Goal: Transaction & Acquisition: Purchase product/service

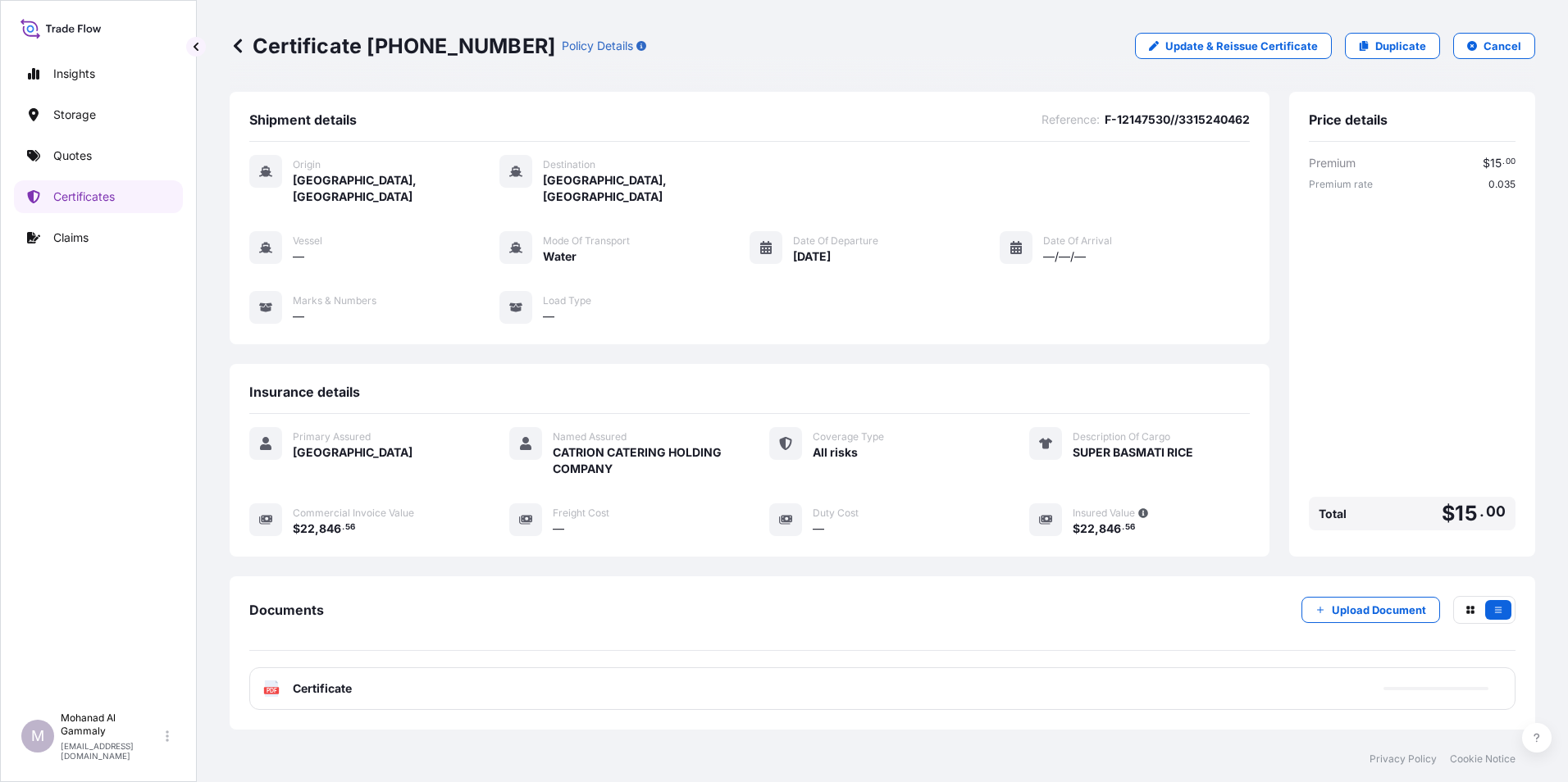
scroll to position [79, 0]
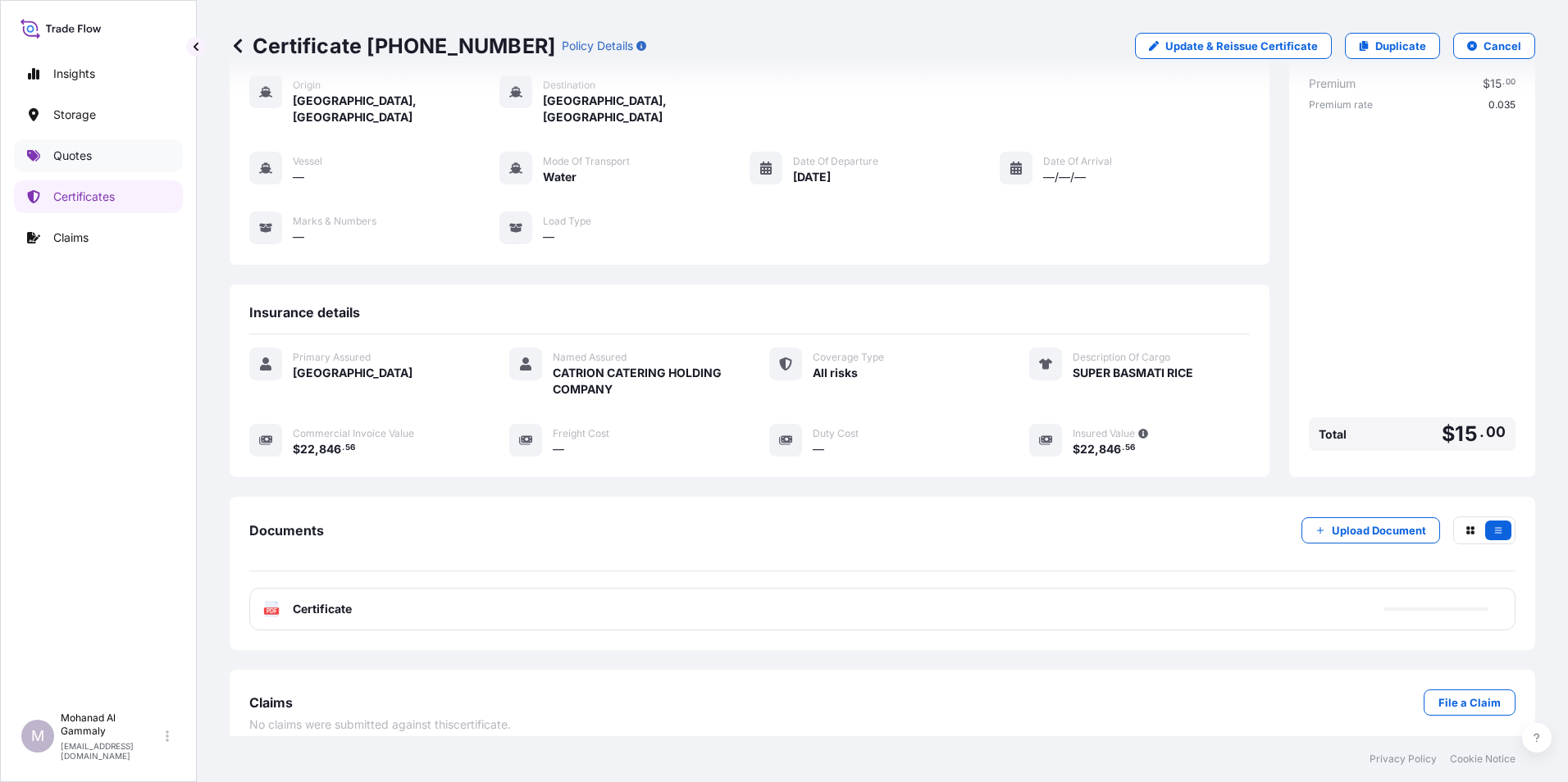
click at [92, 156] on link "Quotes" at bounding box center [98, 155] width 169 height 32
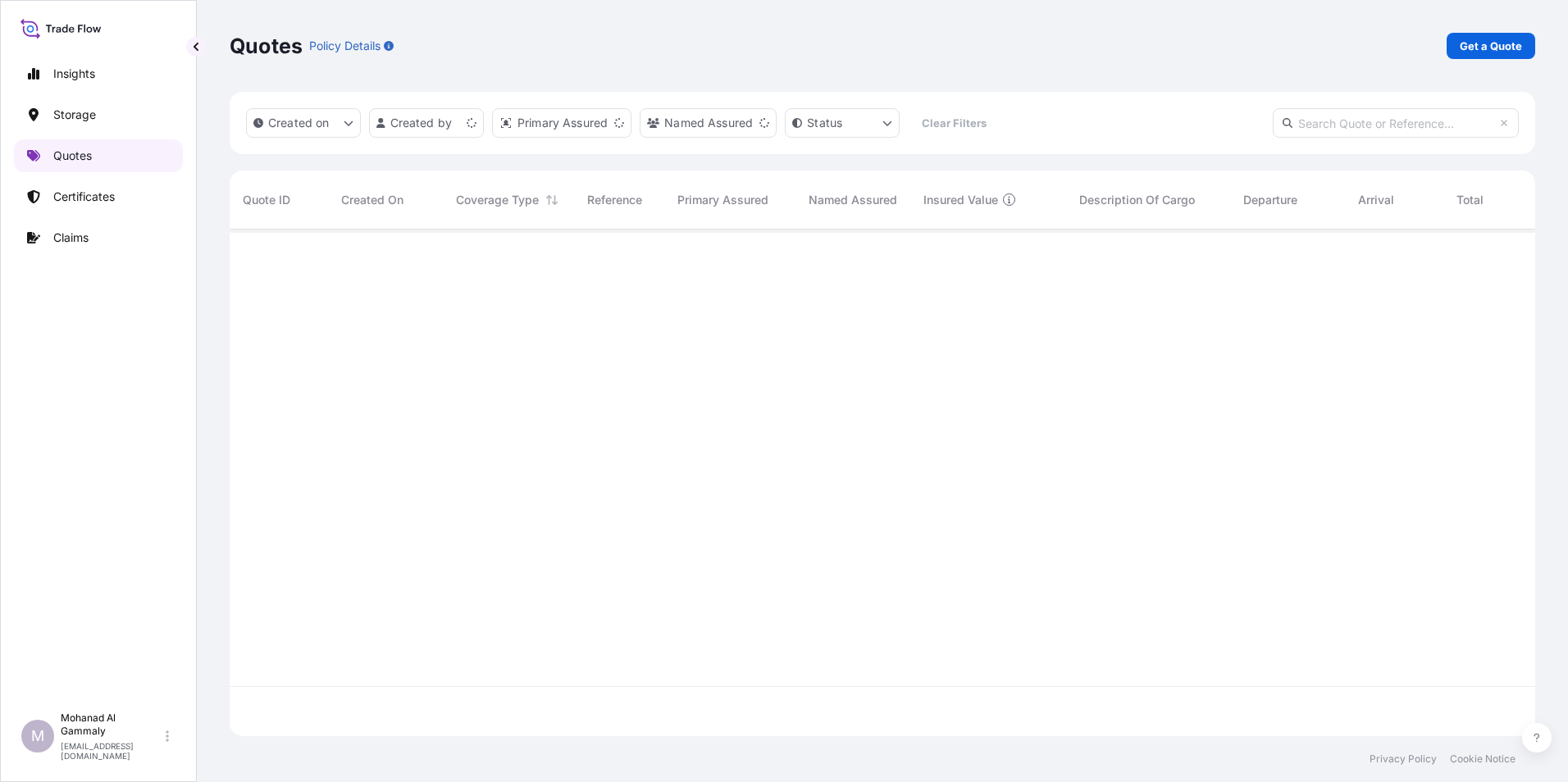
scroll to position [504, 1293]
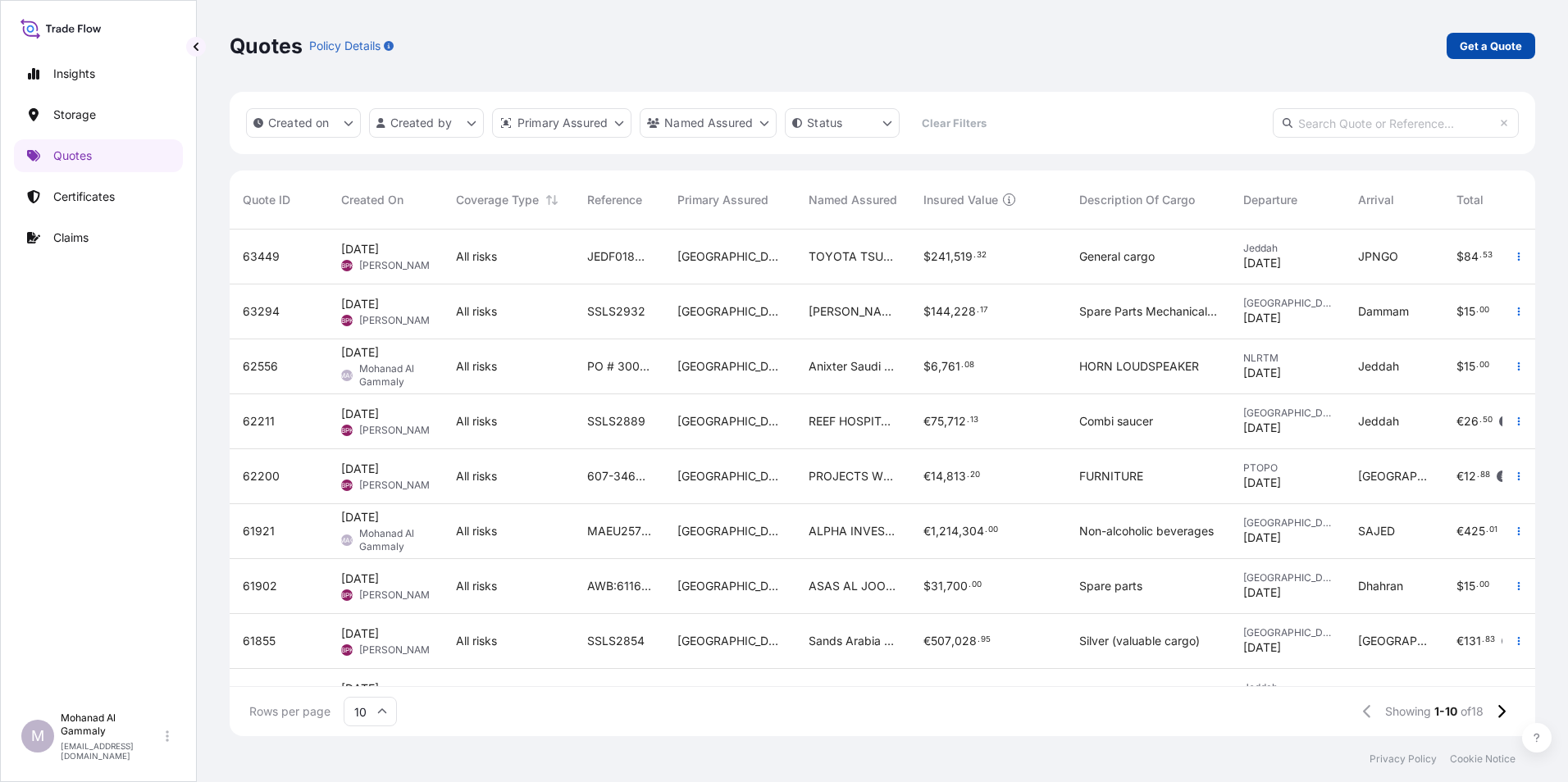
click at [1505, 43] on p "Get a Quote" at bounding box center [1490, 46] width 62 height 16
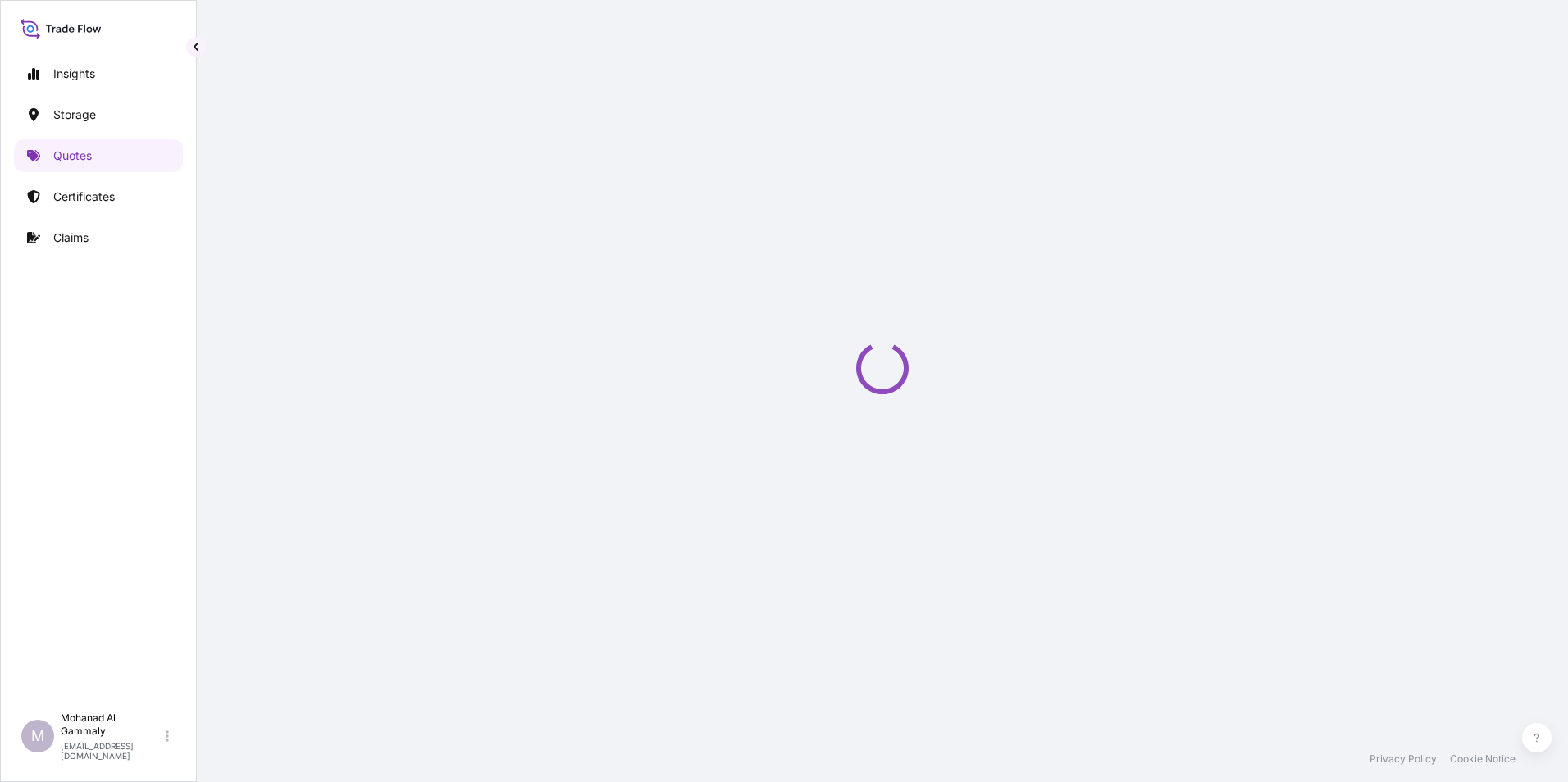
scroll to position [27, 0]
select select "Water"
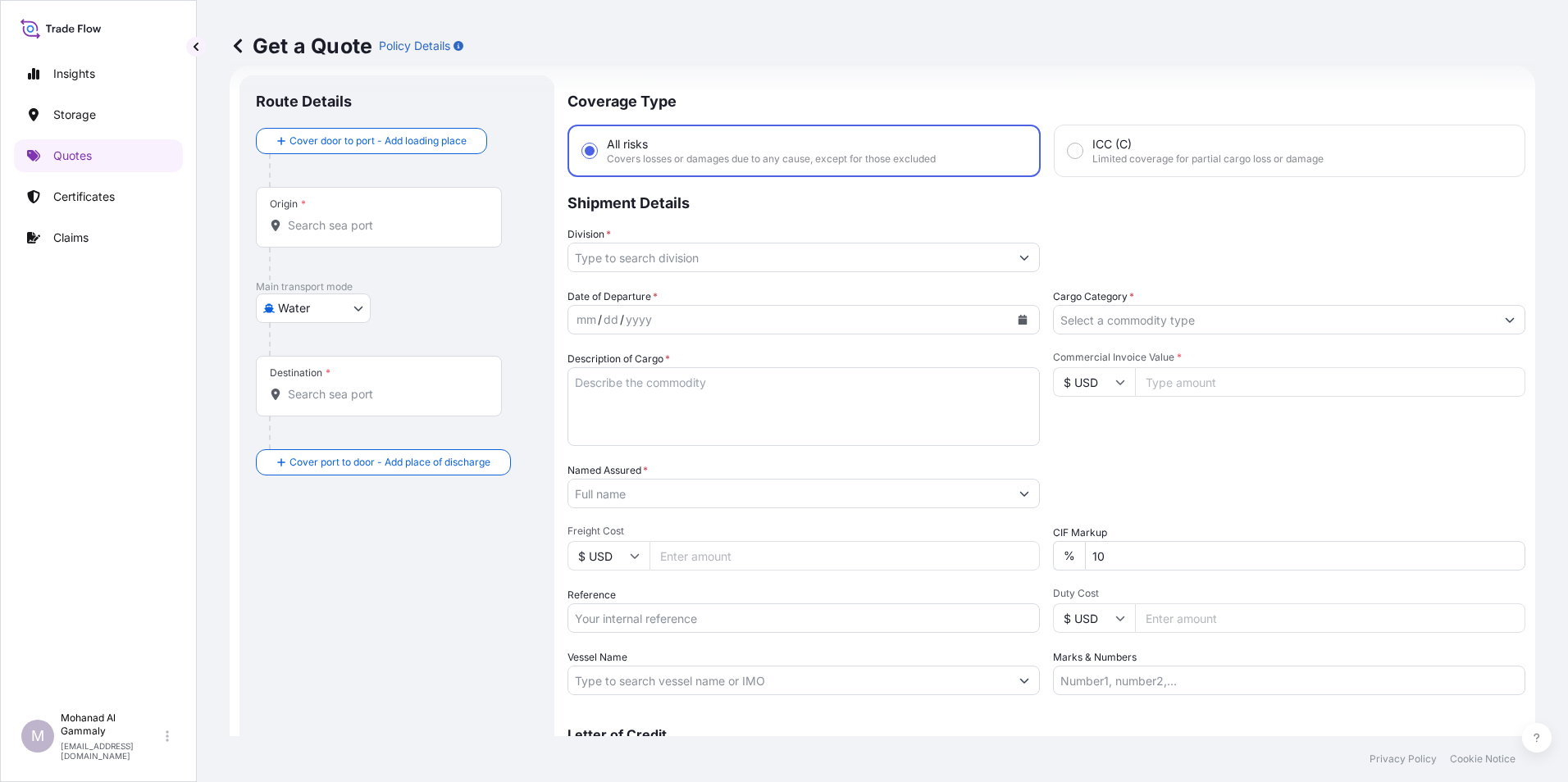
click at [1025, 252] on button "Show suggestions" at bounding box center [1024, 257] width 30 height 30
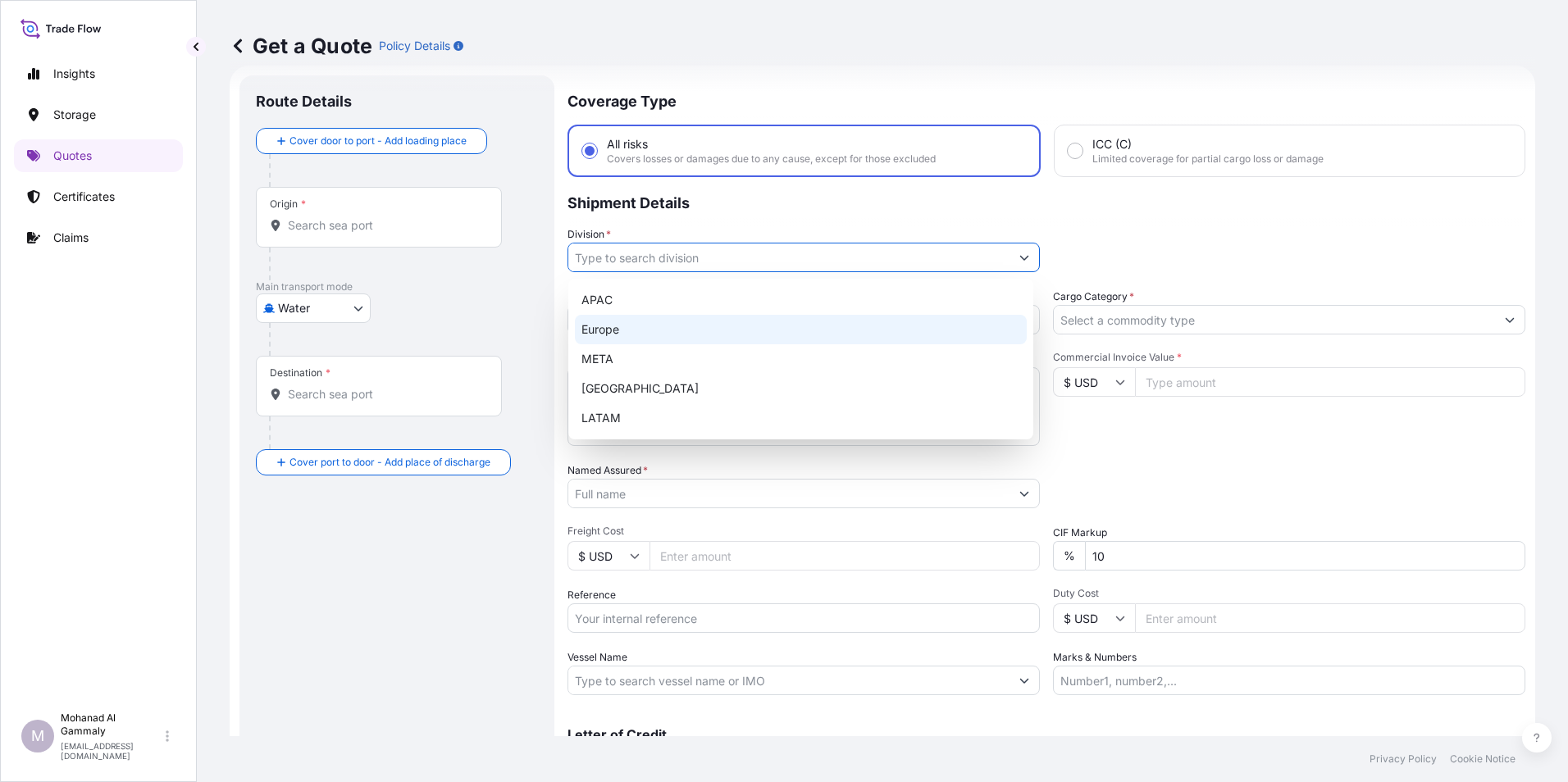
click at [589, 329] on div "Europe" at bounding box center [800, 330] width 452 height 30
type input "Europe"
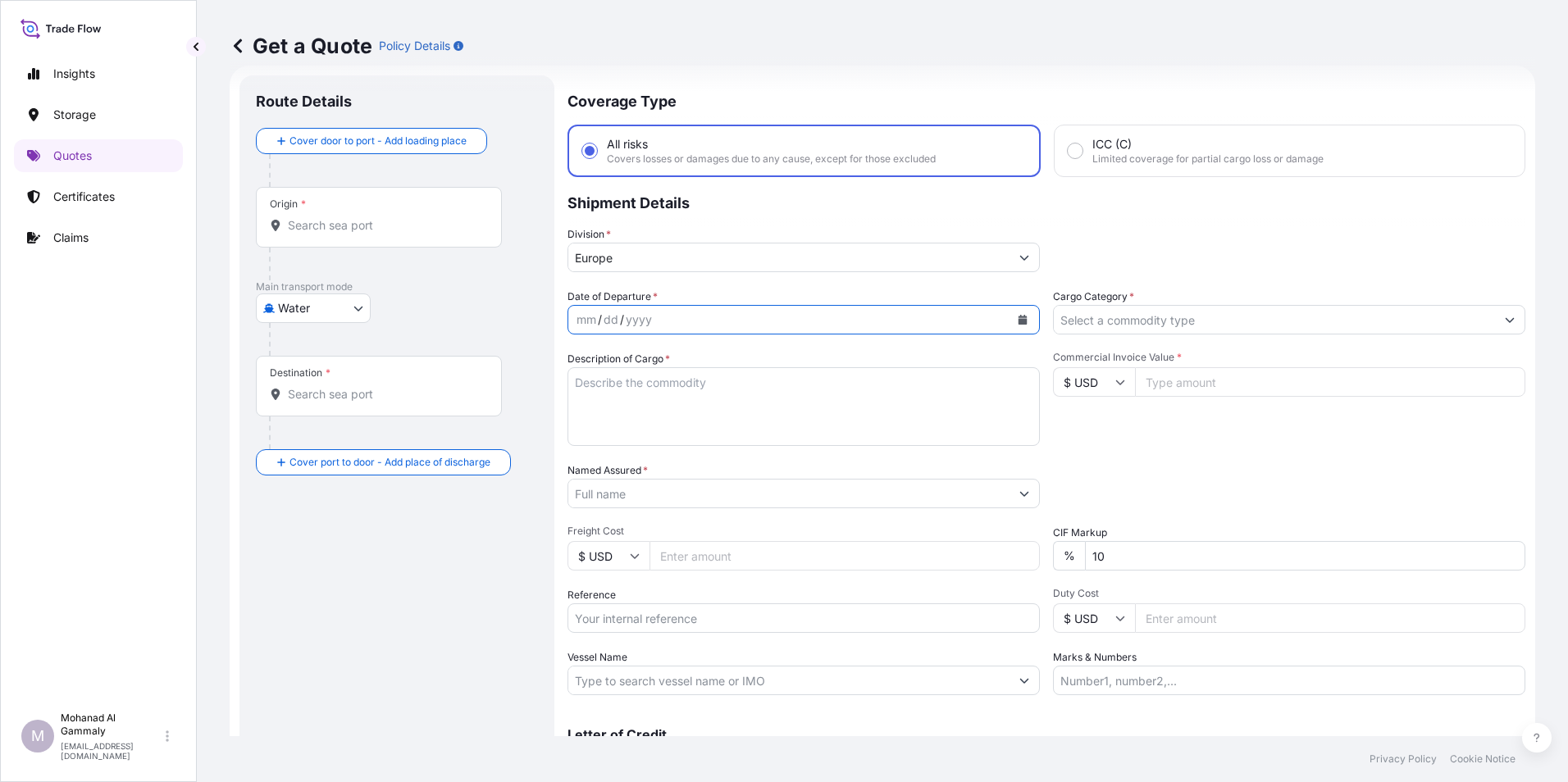
click at [1018, 320] on icon "Calendar" at bounding box center [1022, 320] width 9 height 10
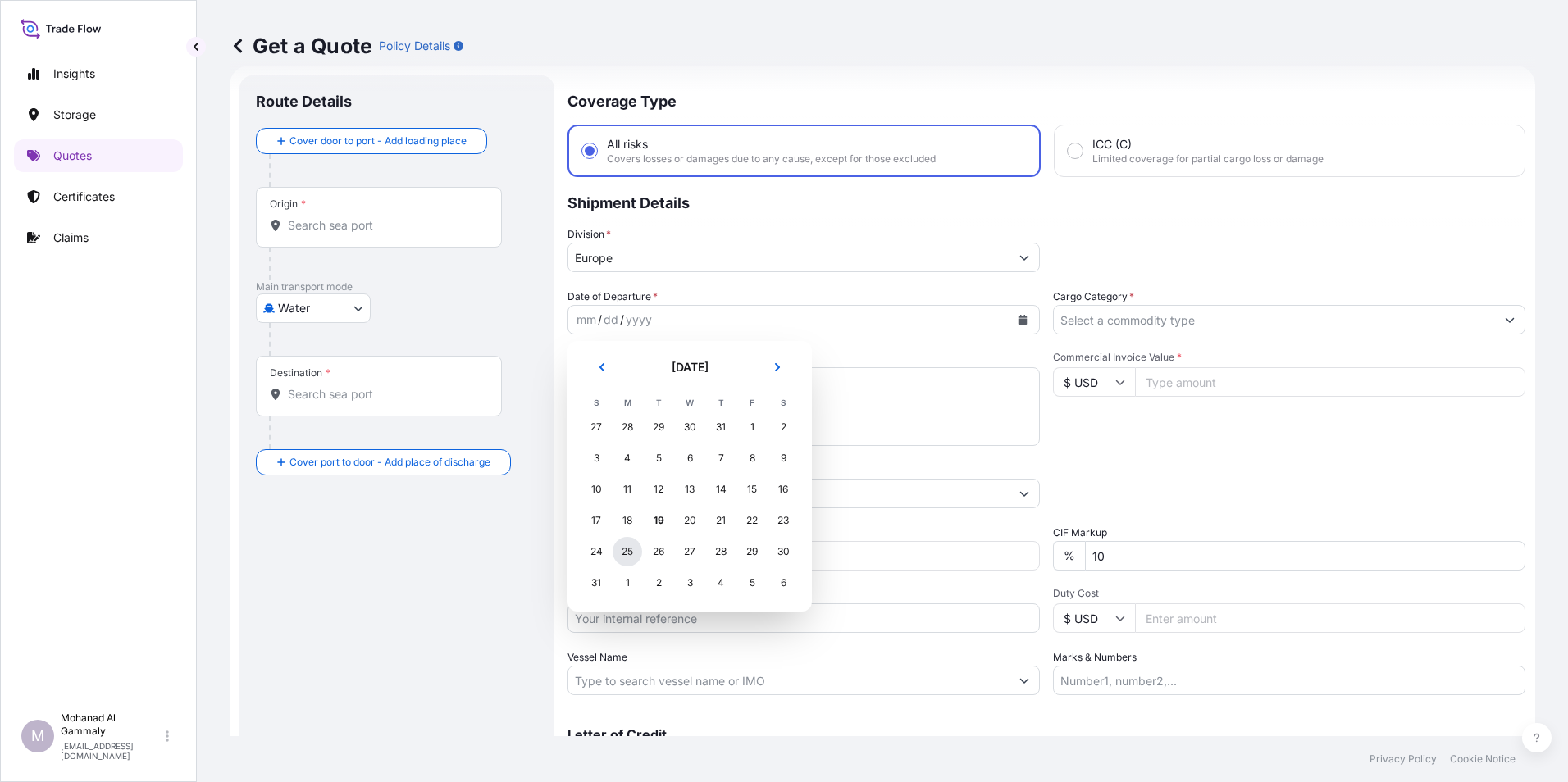
click at [633, 551] on div "25" at bounding box center [627, 551] width 30 height 30
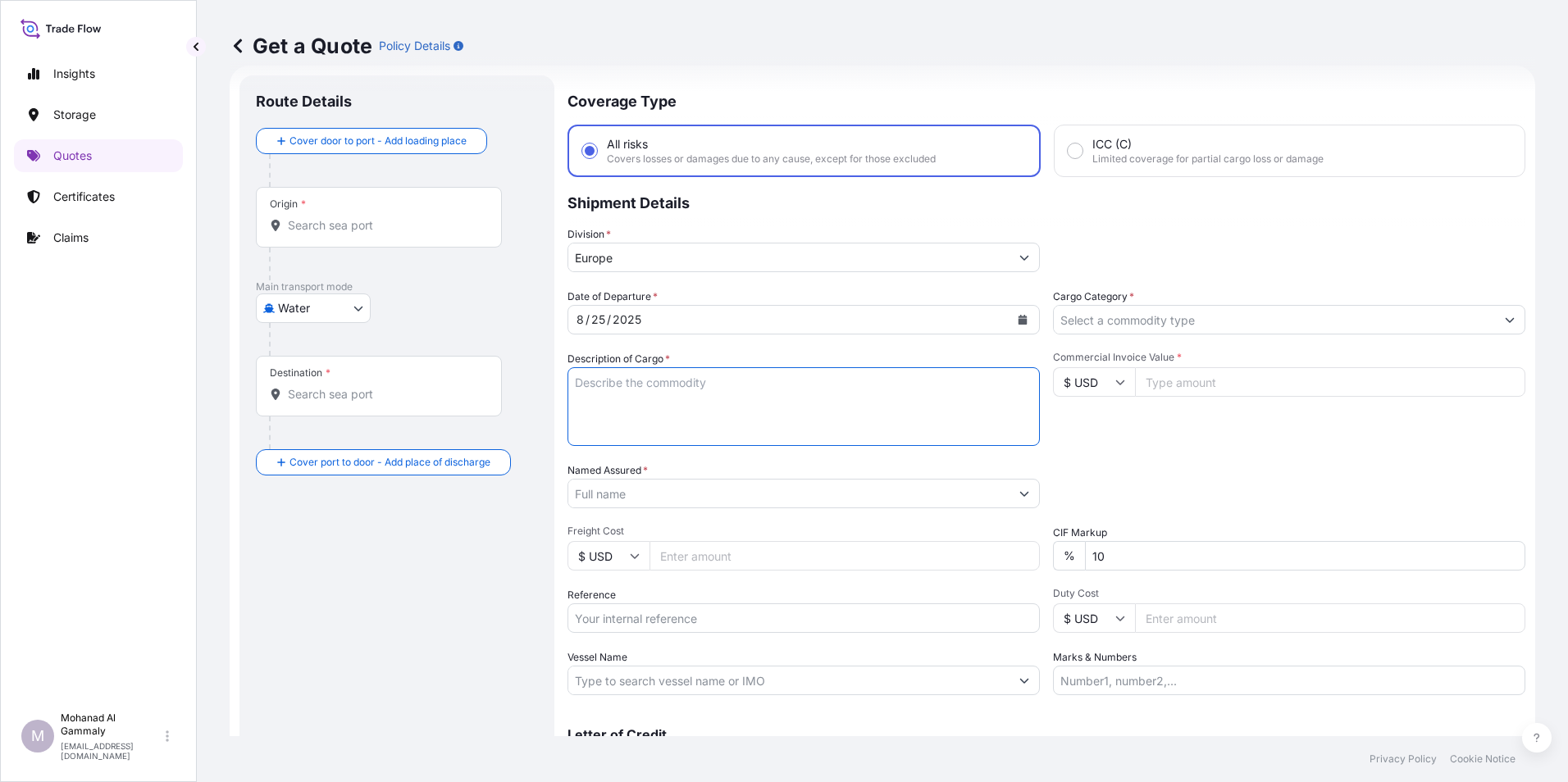
click at [629, 421] on textarea "Description of Cargo *" at bounding box center [804, 407] width 472 height 79
click at [612, 386] on textarea "Description of Cargo *" at bounding box center [804, 407] width 472 height 79
type textarea "MOMO MILK W806 (pOINTNOIRE) MOMO MILK W806 ( vital)"
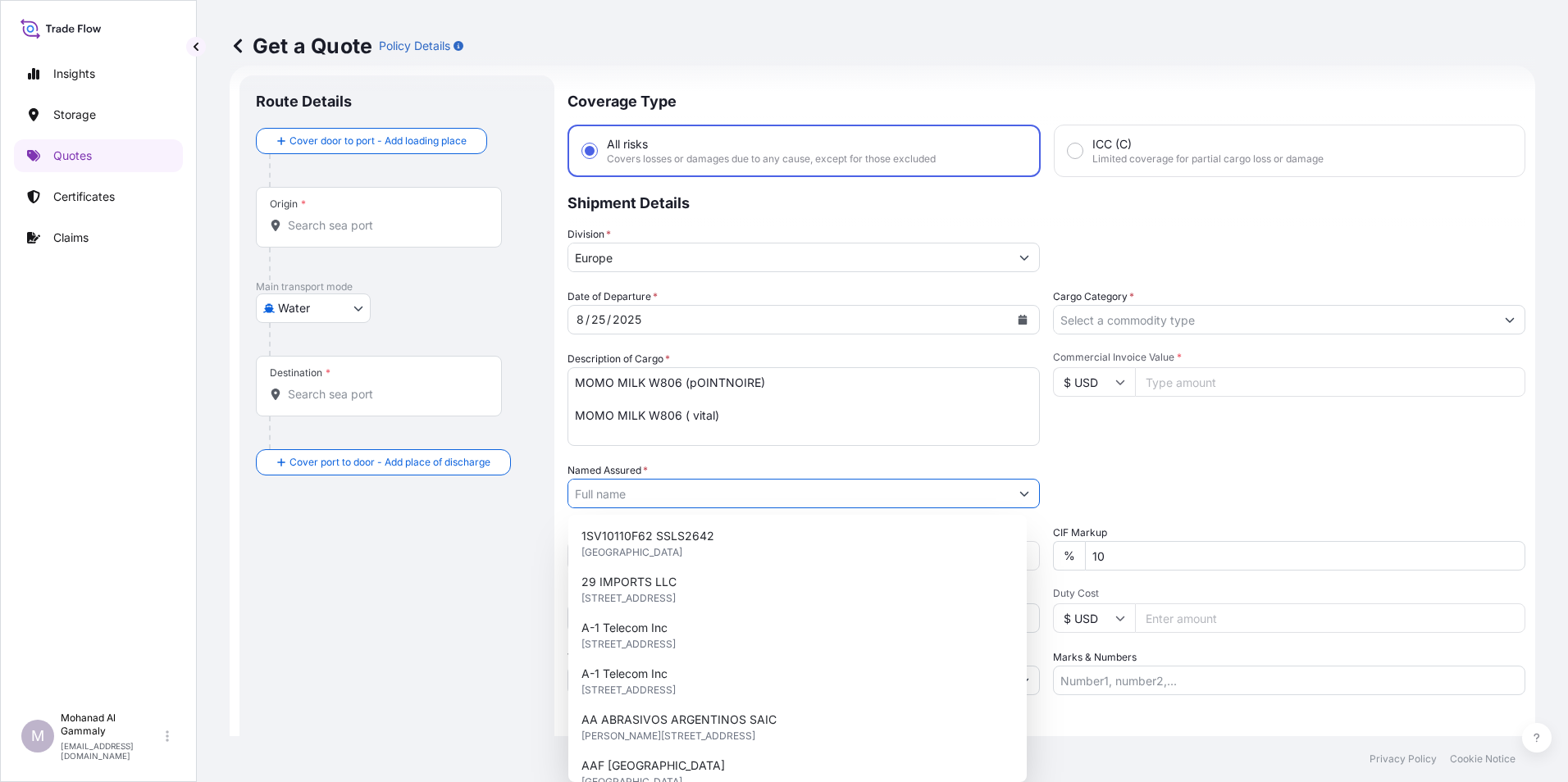
click at [658, 491] on input "Named Assured *" at bounding box center [789, 493] width 441 height 30
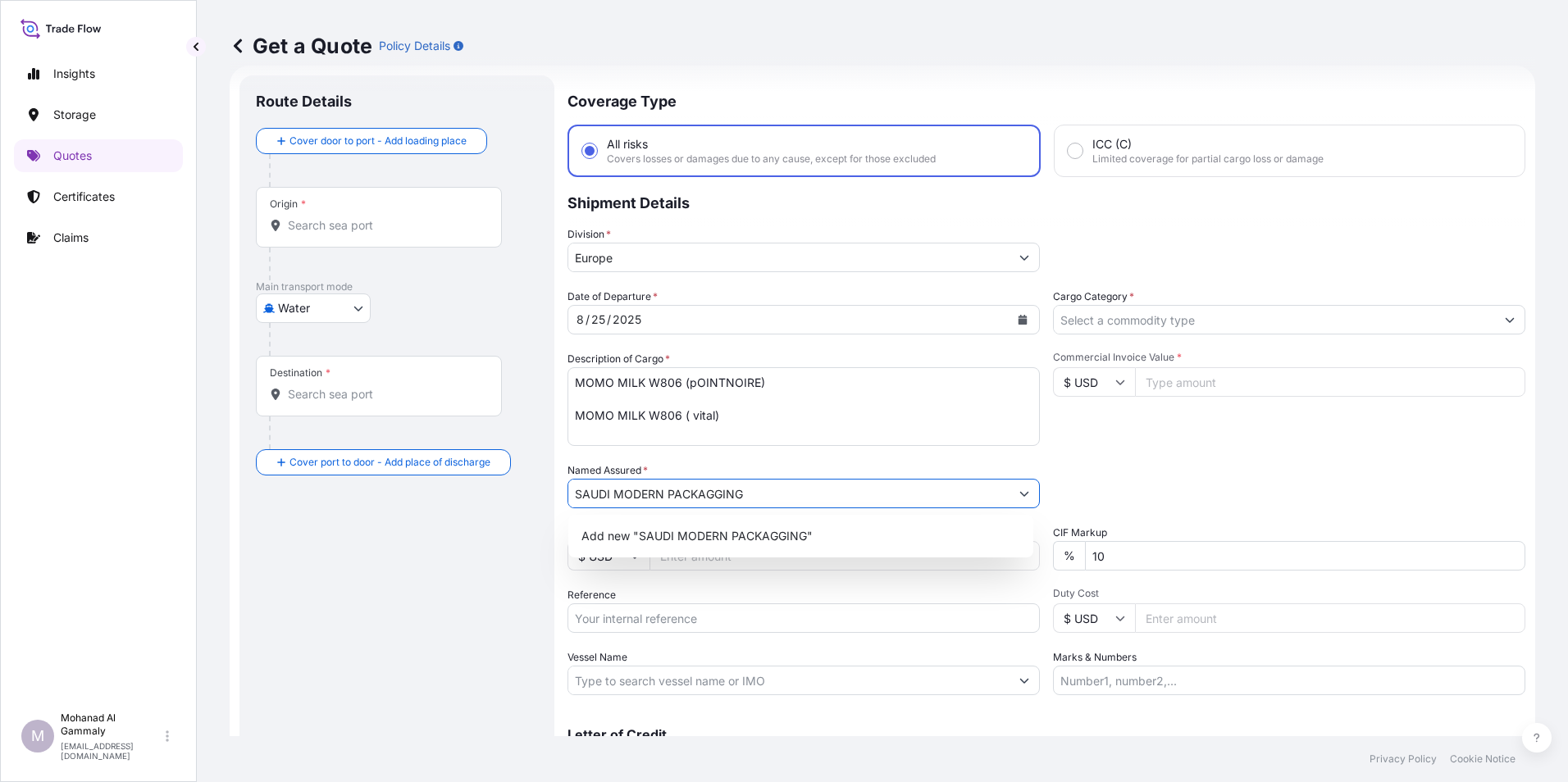
type input "SAUDI MODERN PACKAGGING"
click at [1209, 427] on div "Commercial Invoice Value * $ USD" at bounding box center [1289, 398] width 472 height 95
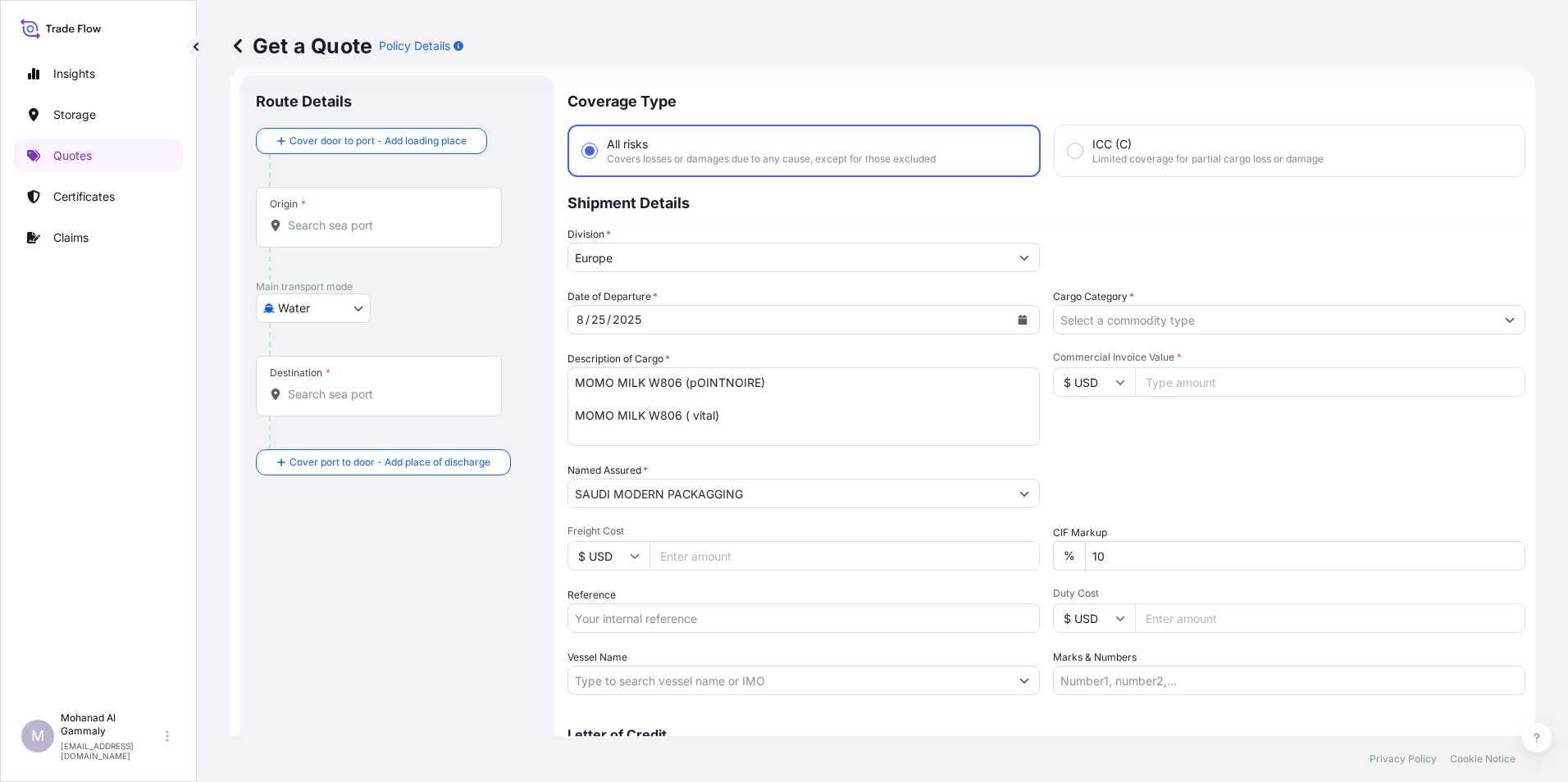
click at [1188, 381] on input "Commercial Invoice Value *" at bounding box center [1330, 382] width 391 height 30
type input "5"
type input "55685.76"
click at [364, 236] on div "Origin *" at bounding box center [379, 217] width 246 height 61
click at [364, 233] on input "Origin *" at bounding box center [384, 225] width 193 height 16
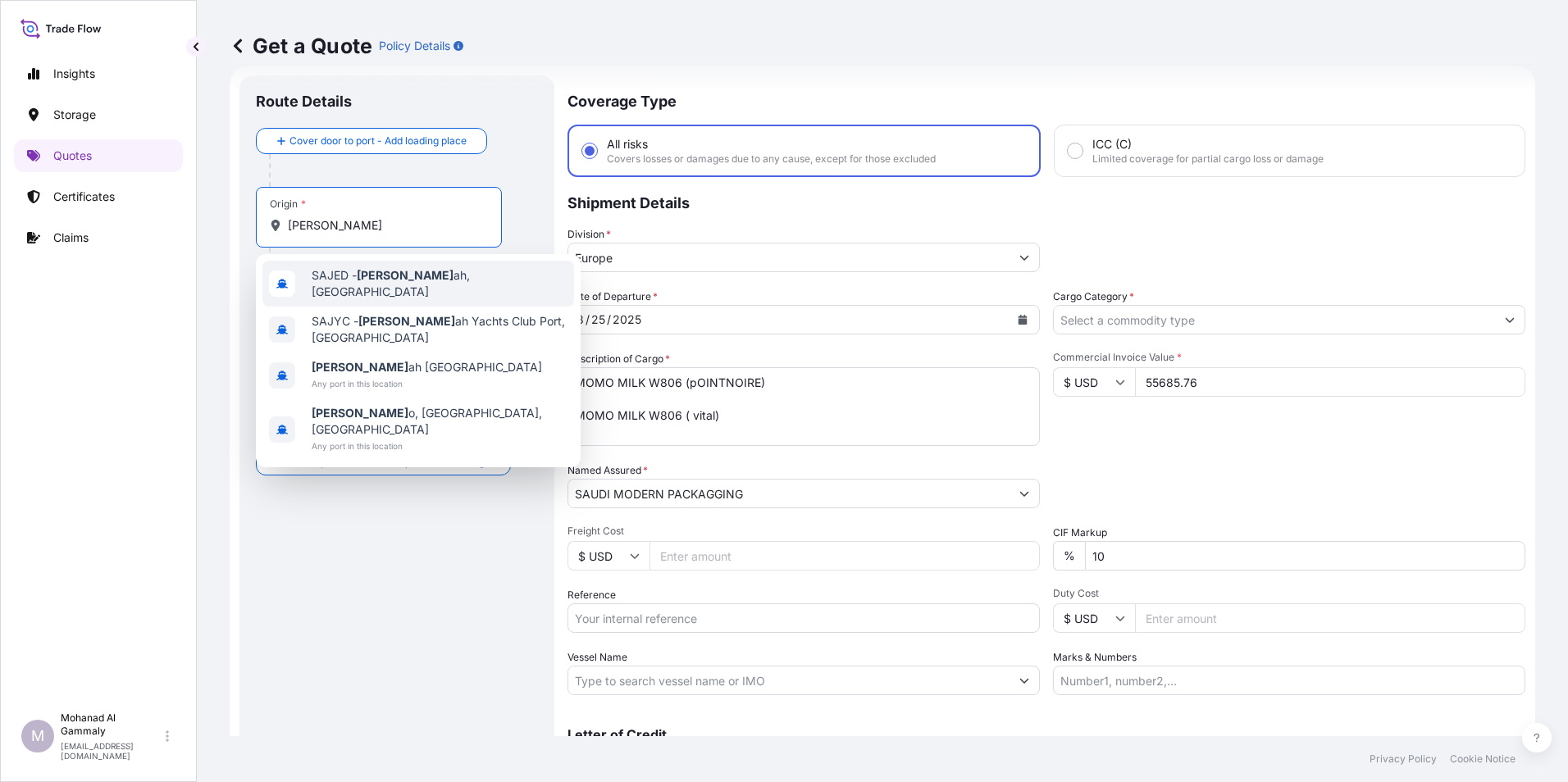
click at [374, 294] on div "[PERSON_NAME] ah, [GEOGRAPHIC_DATA]" at bounding box center [417, 284] width 312 height 46
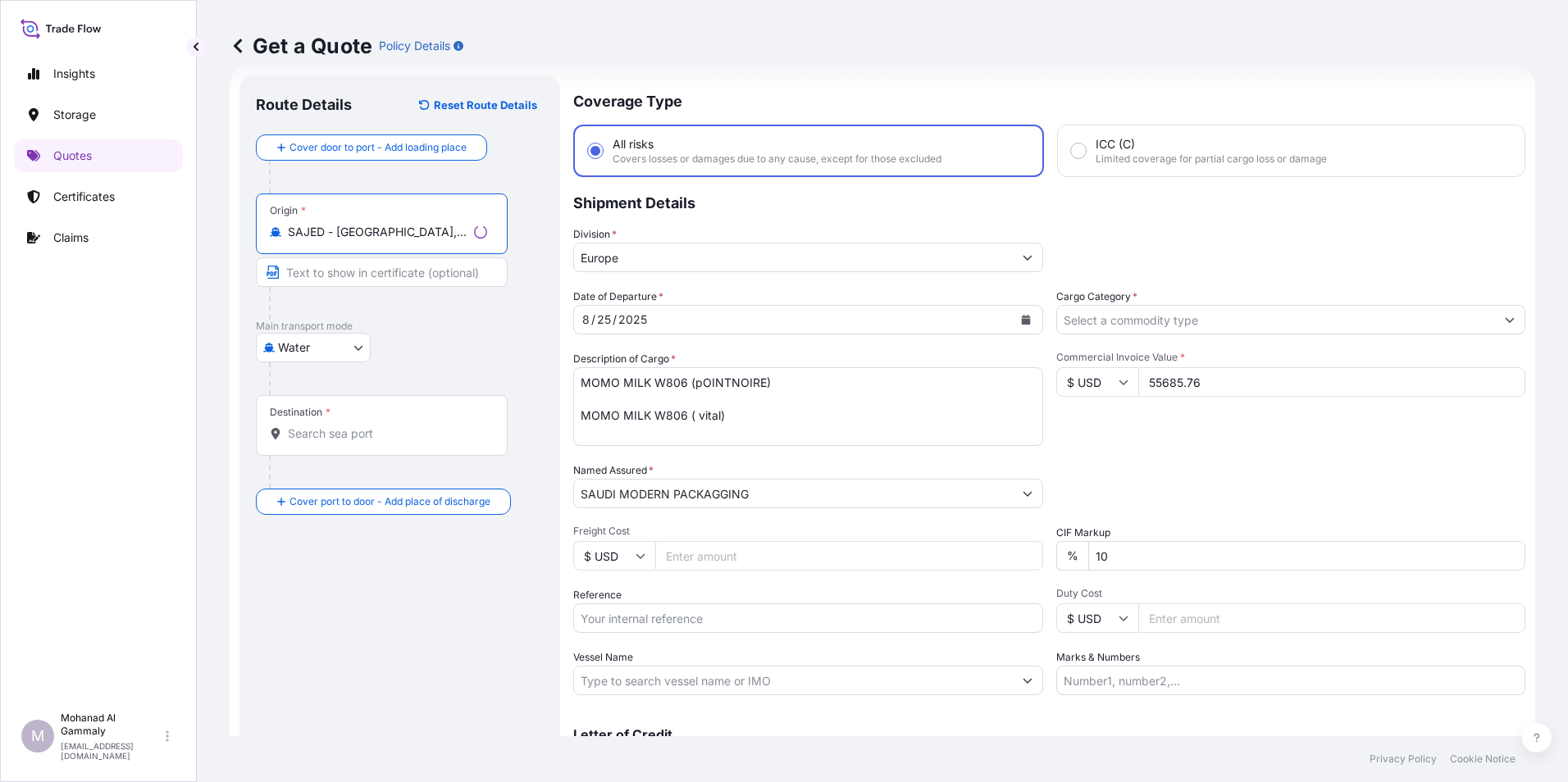
type input "SAJED - [GEOGRAPHIC_DATA], [GEOGRAPHIC_DATA]"
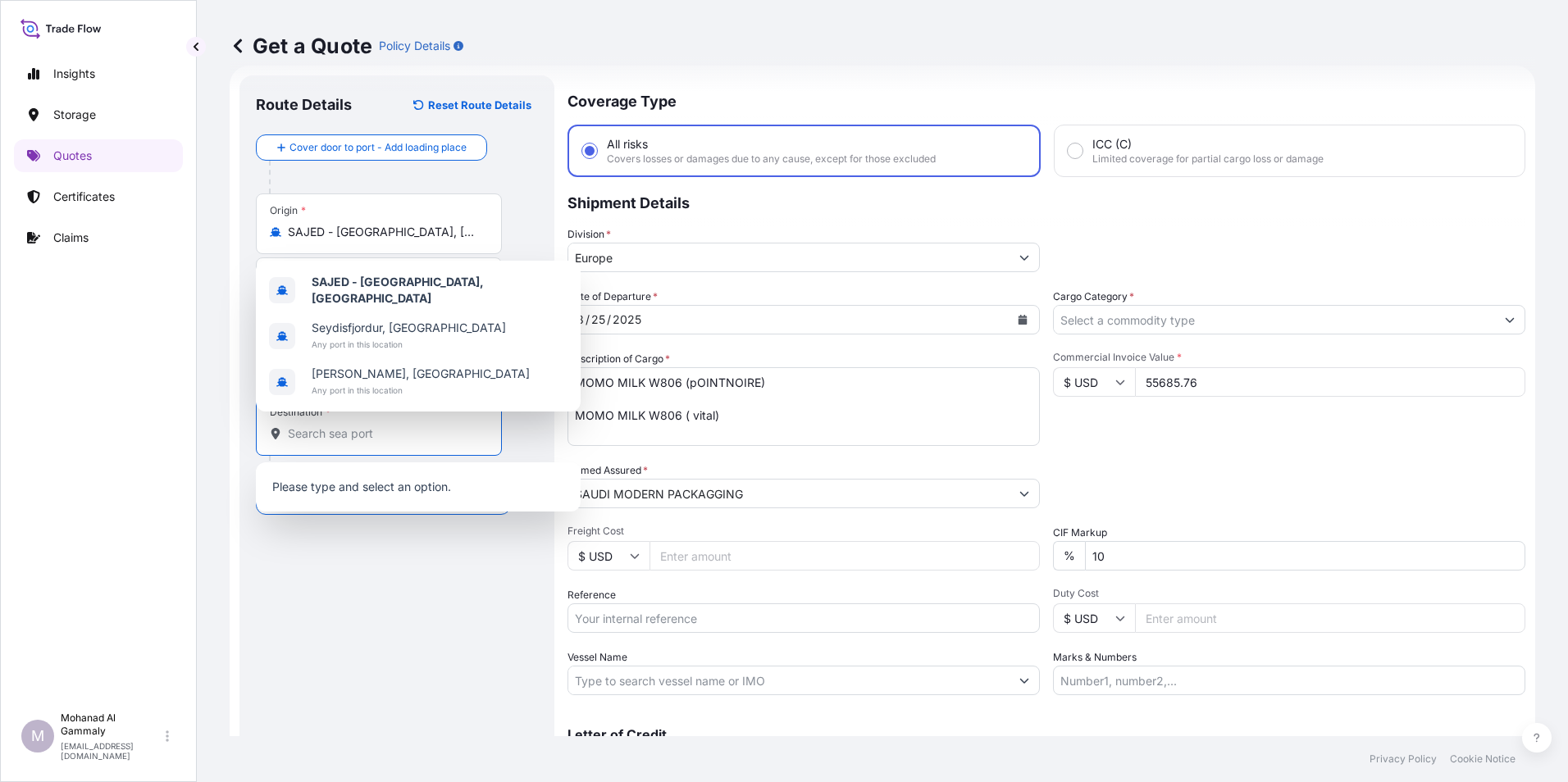
click at [318, 431] on input "Destination *" at bounding box center [384, 433] width 193 height 16
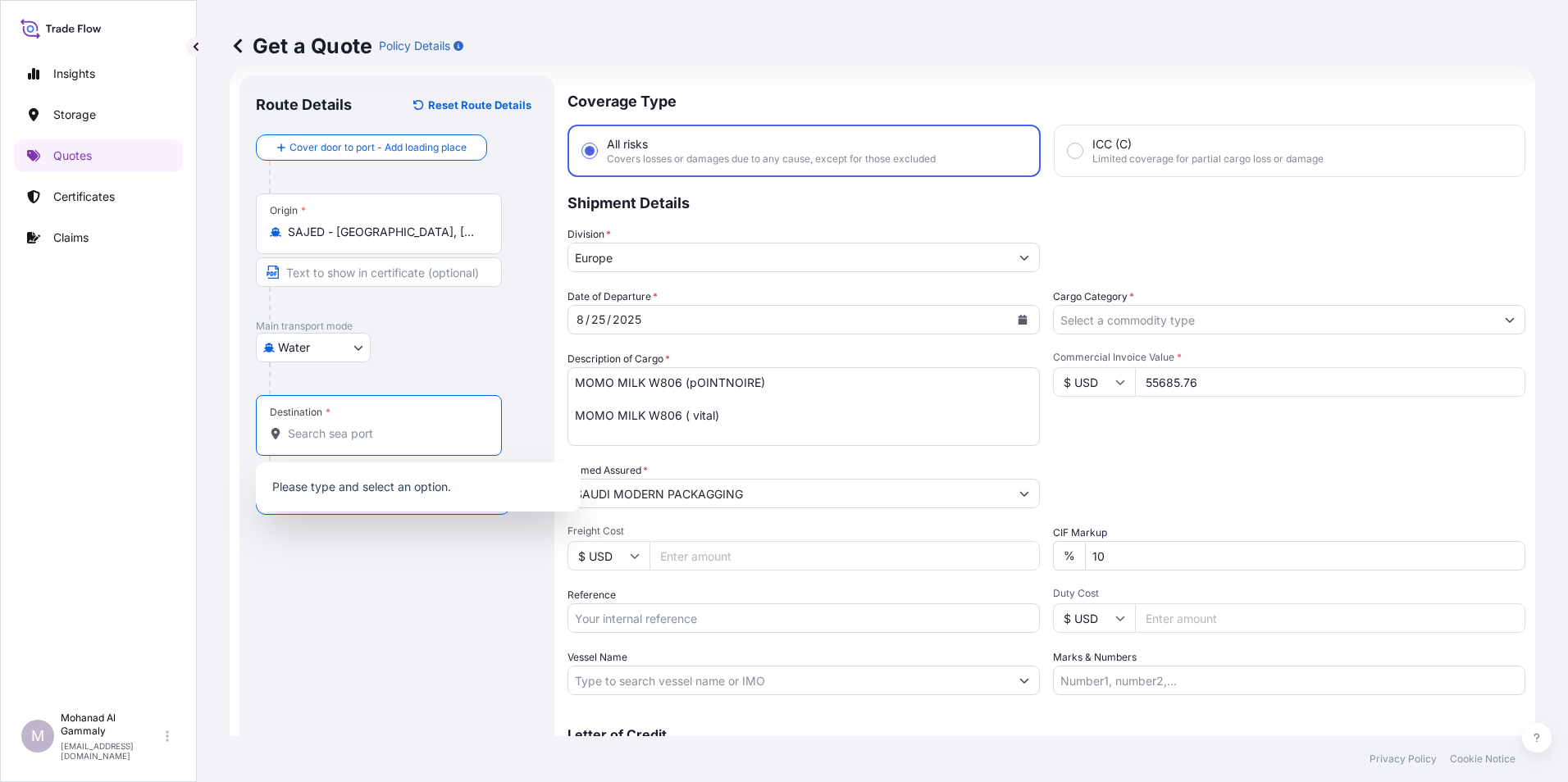
paste input "POINTE NOIRE"
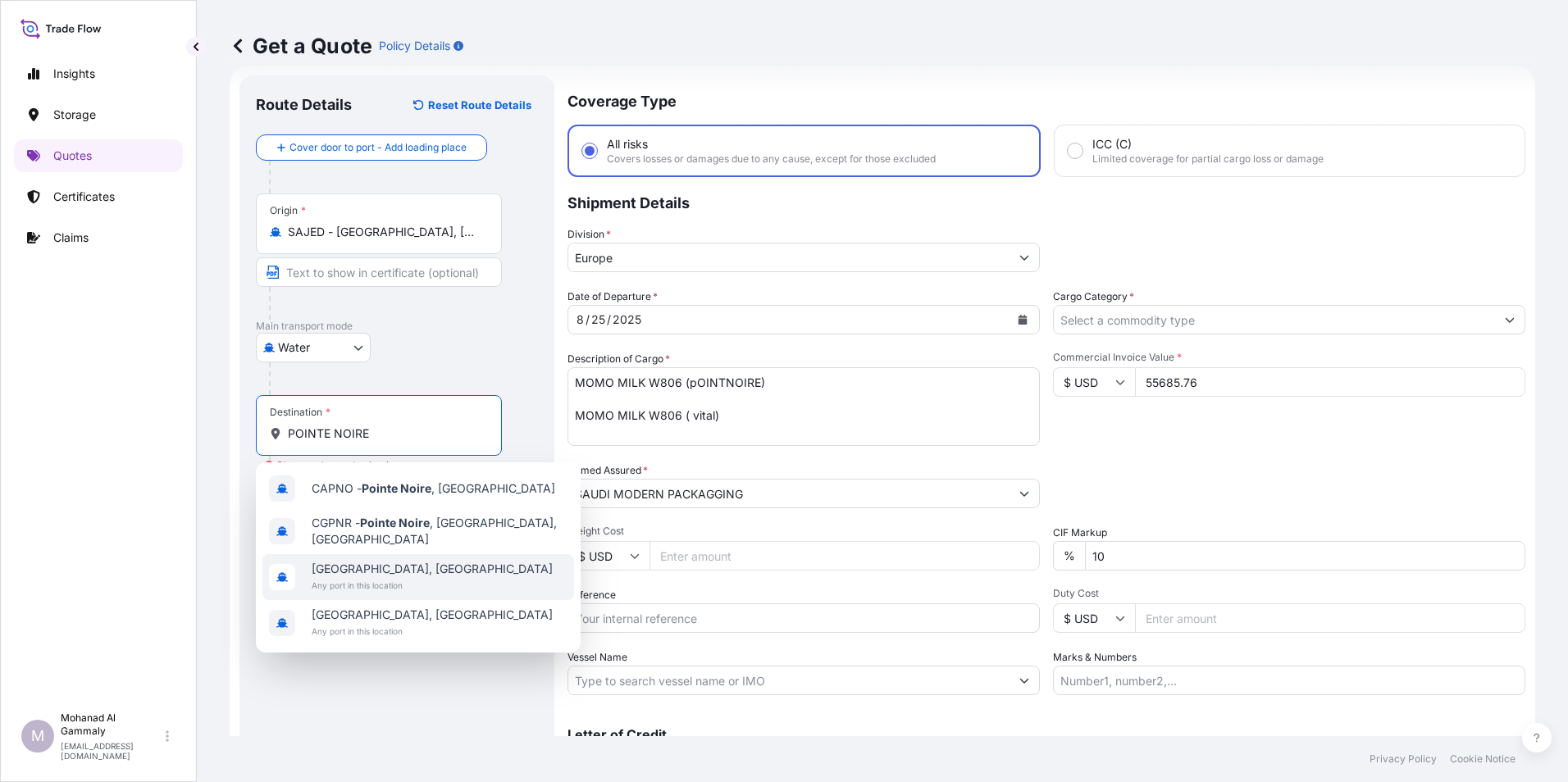
click at [390, 561] on span "[GEOGRAPHIC_DATA], [GEOGRAPHIC_DATA]" at bounding box center [432, 569] width 241 height 16
type input "[GEOGRAPHIC_DATA], [GEOGRAPHIC_DATA]"
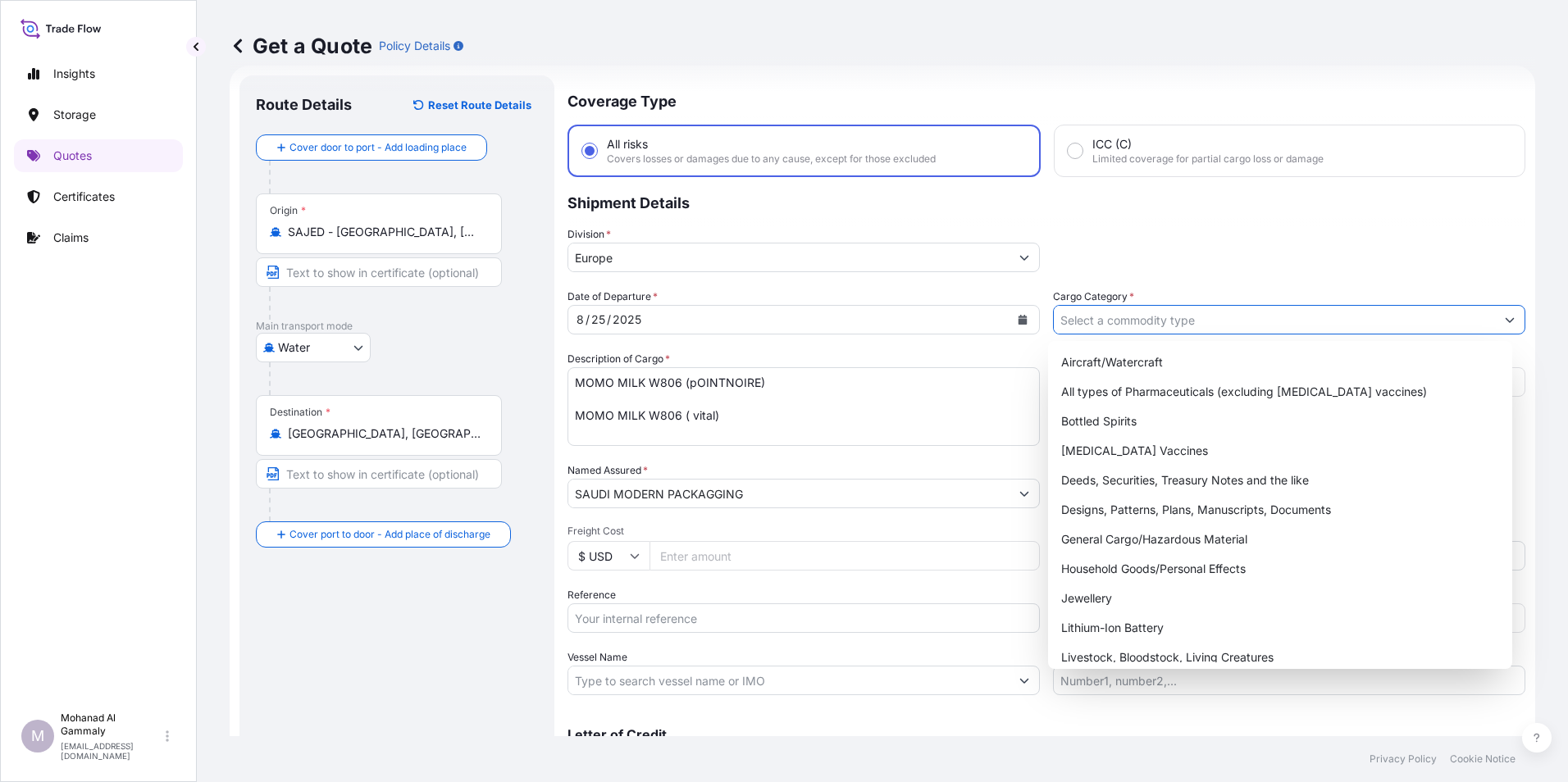
click at [1124, 325] on input "Cargo Category *" at bounding box center [1274, 319] width 441 height 30
click at [1109, 546] on div "General Cargo/Hazardous Material" at bounding box center [1280, 539] width 452 height 30
type input "General Cargo/Hazardous Material"
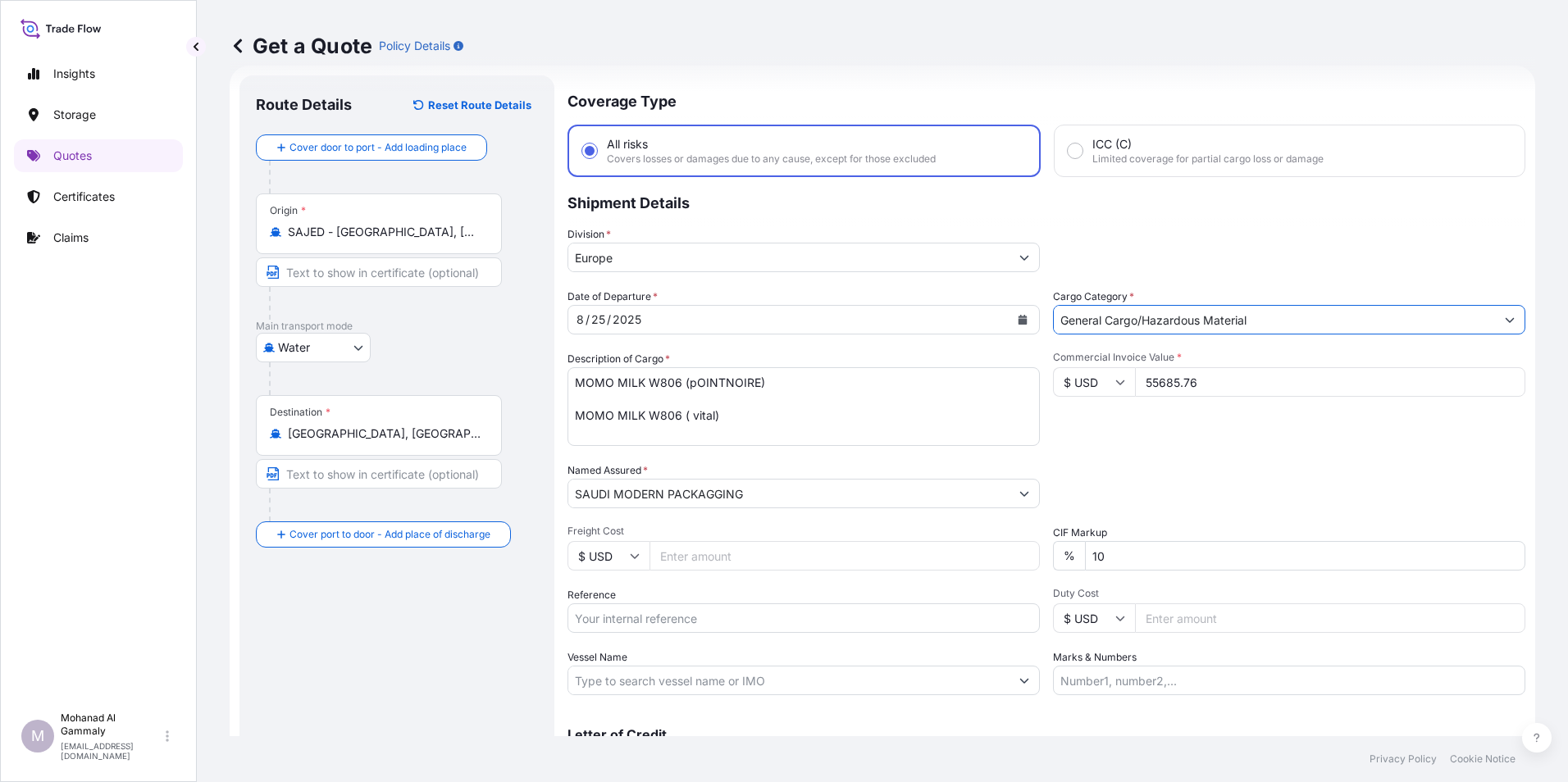
click at [1109, 551] on input "10" at bounding box center [1305, 555] width 440 height 30
type input "1"
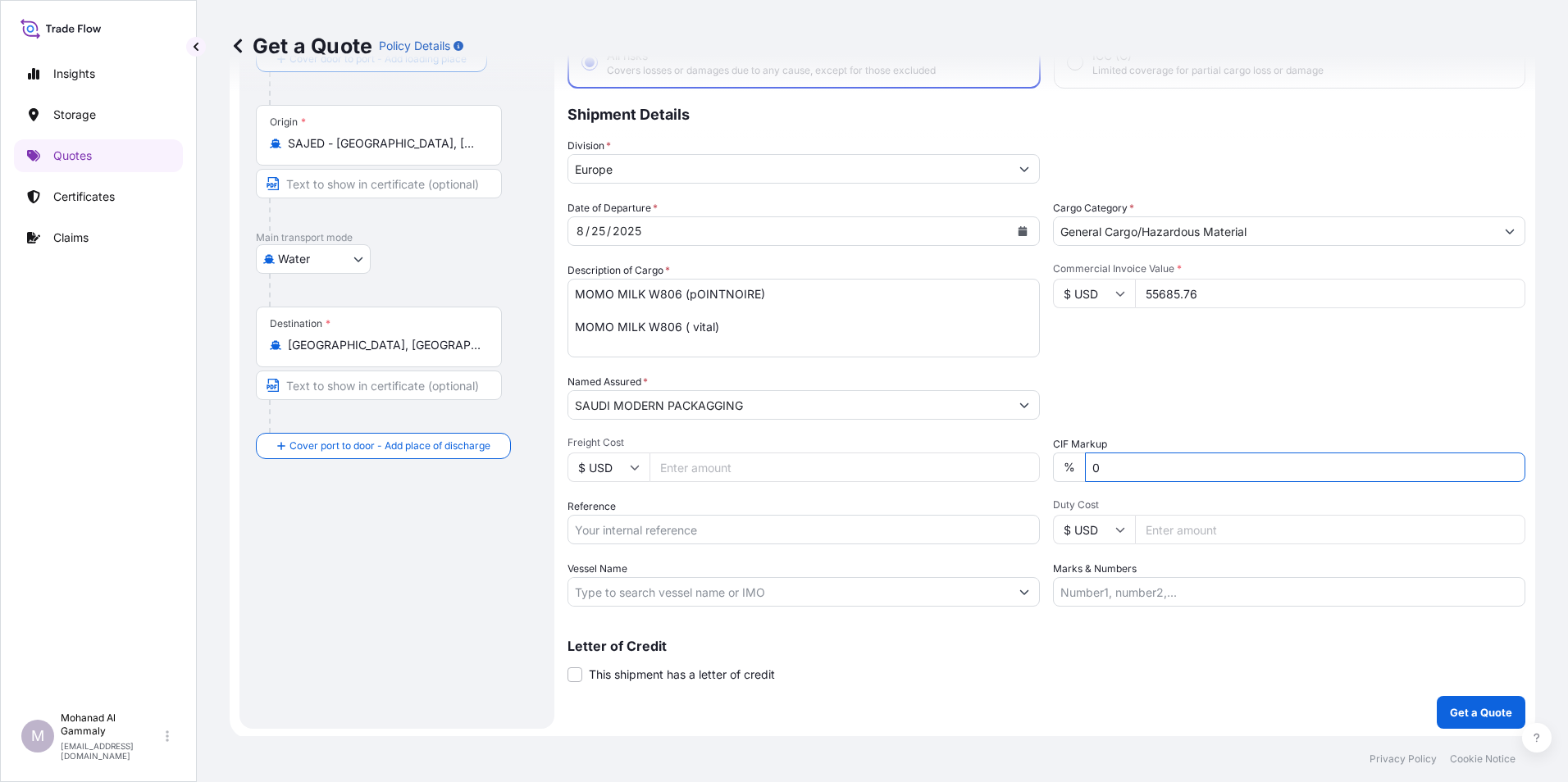
scroll to position [117, 0]
type input "0"
click at [1107, 592] on input "Marks & Numbers" at bounding box center [1289, 589] width 472 height 30
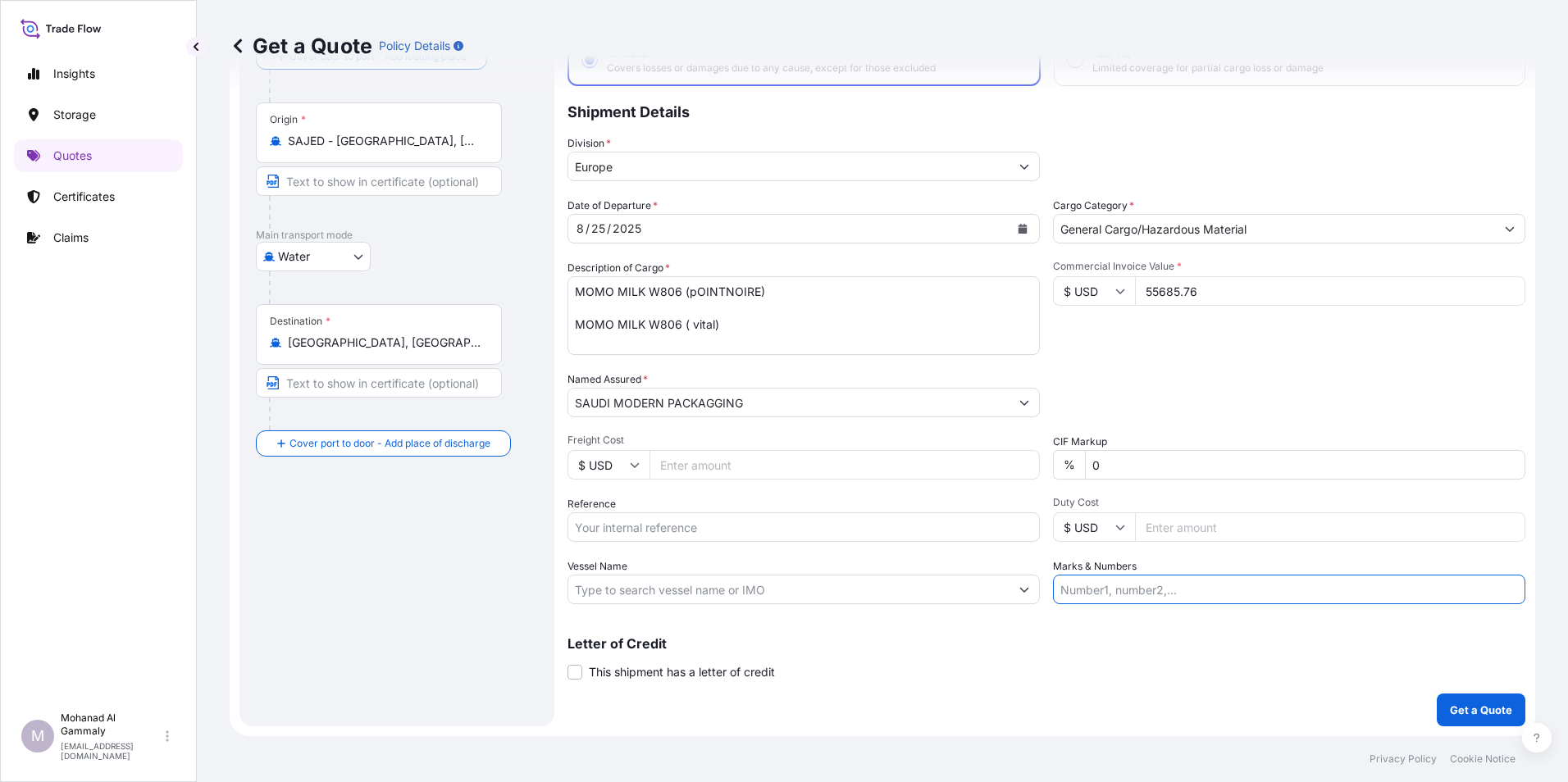
paste input "DX134 - PART 2"
type input "DX134 - PART 2"
click at [1036, 653] on div "Letter of Credit This shipment has a letter of credit Letter of credit * Letter…" at bounding box center [1046, 659] width 957 height 44
click at [1450, 715] on p "Get a Quote" at bounding box center [1480, 710] width 62 height 16
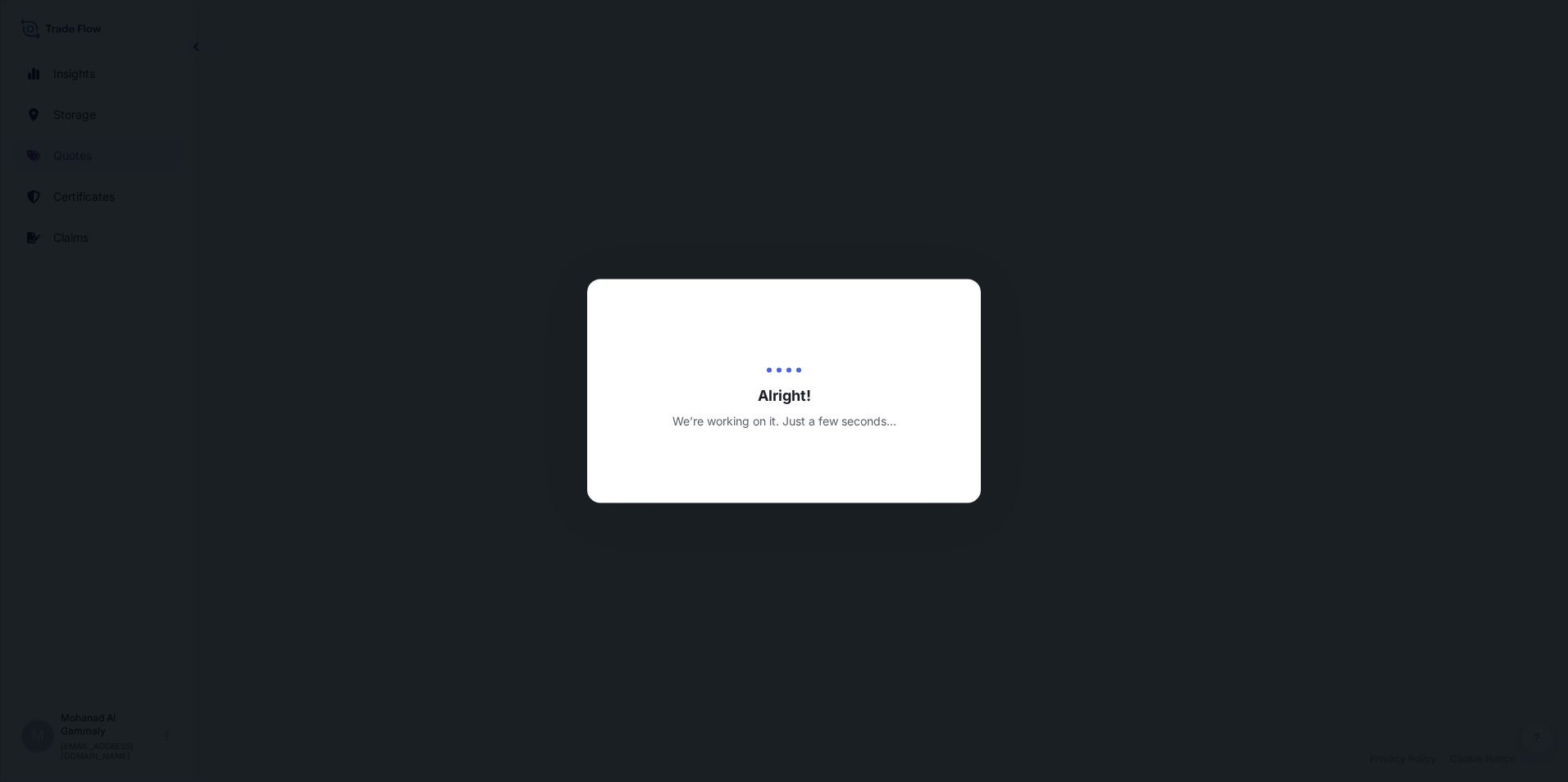
select select "Water"
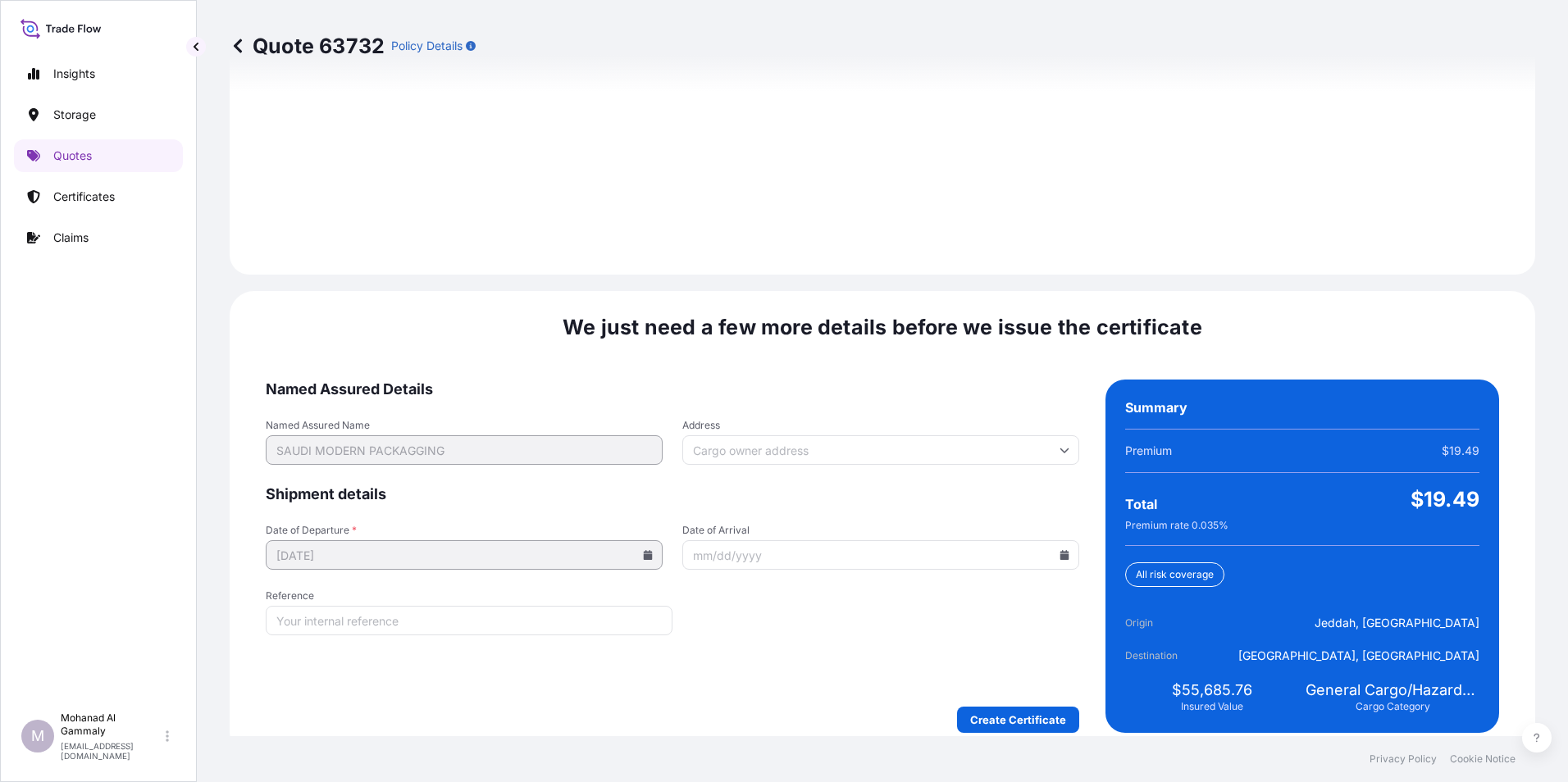
scroll to position [2309, 0]
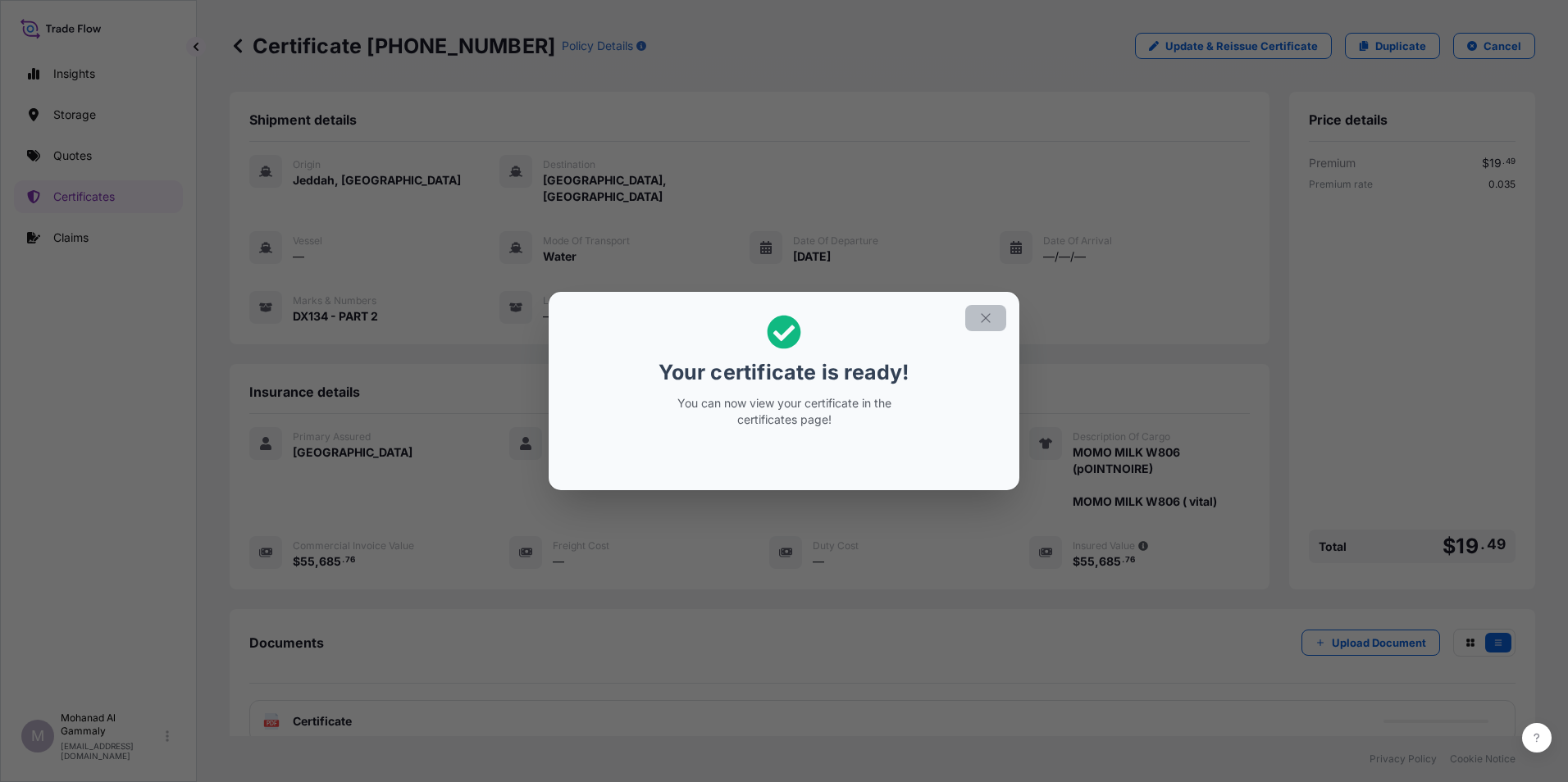
click at [991, 321] on icon "button" at bounding box center [985, 317] width 14 height 14
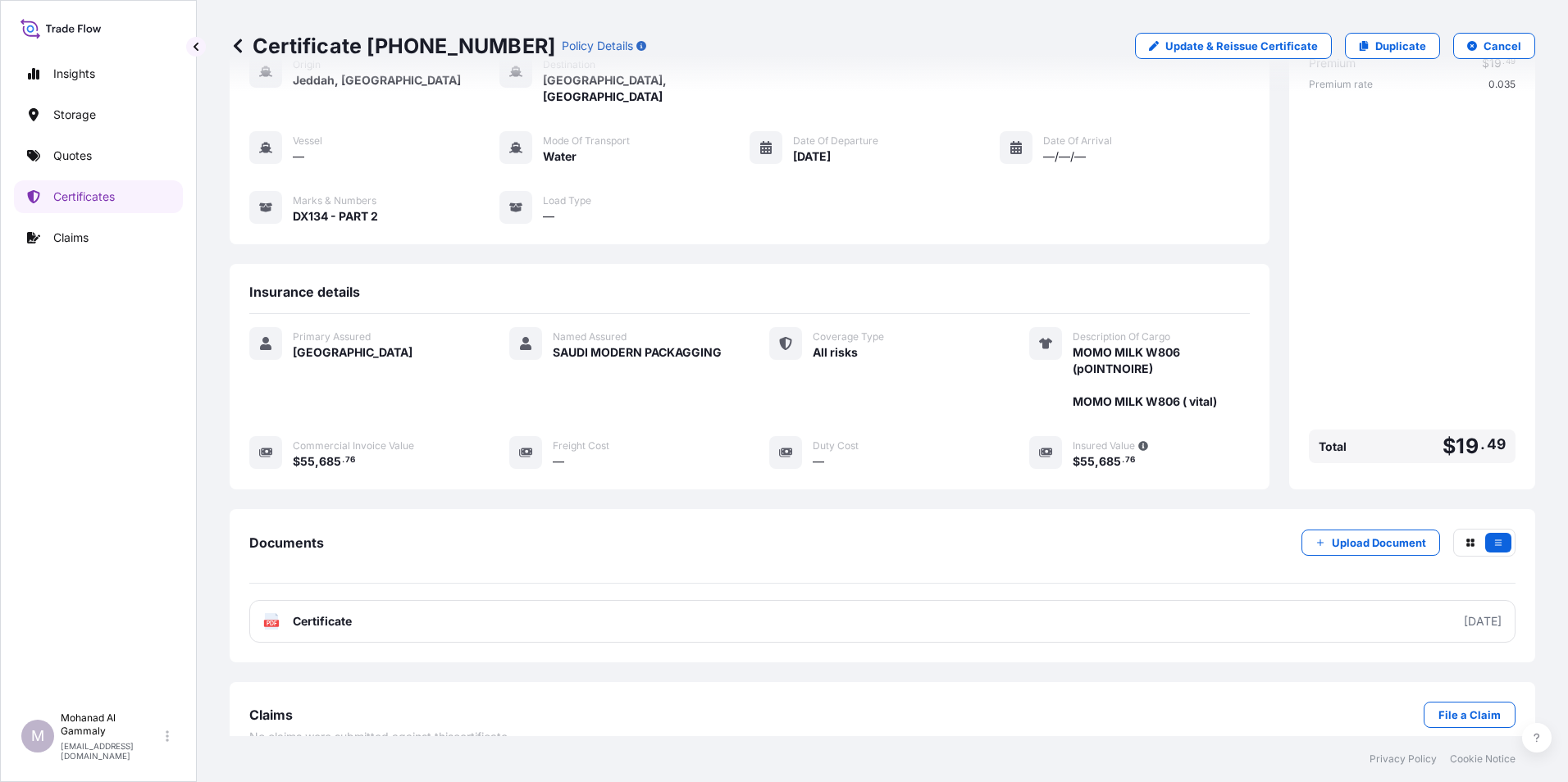
scroll to position [112, 0]
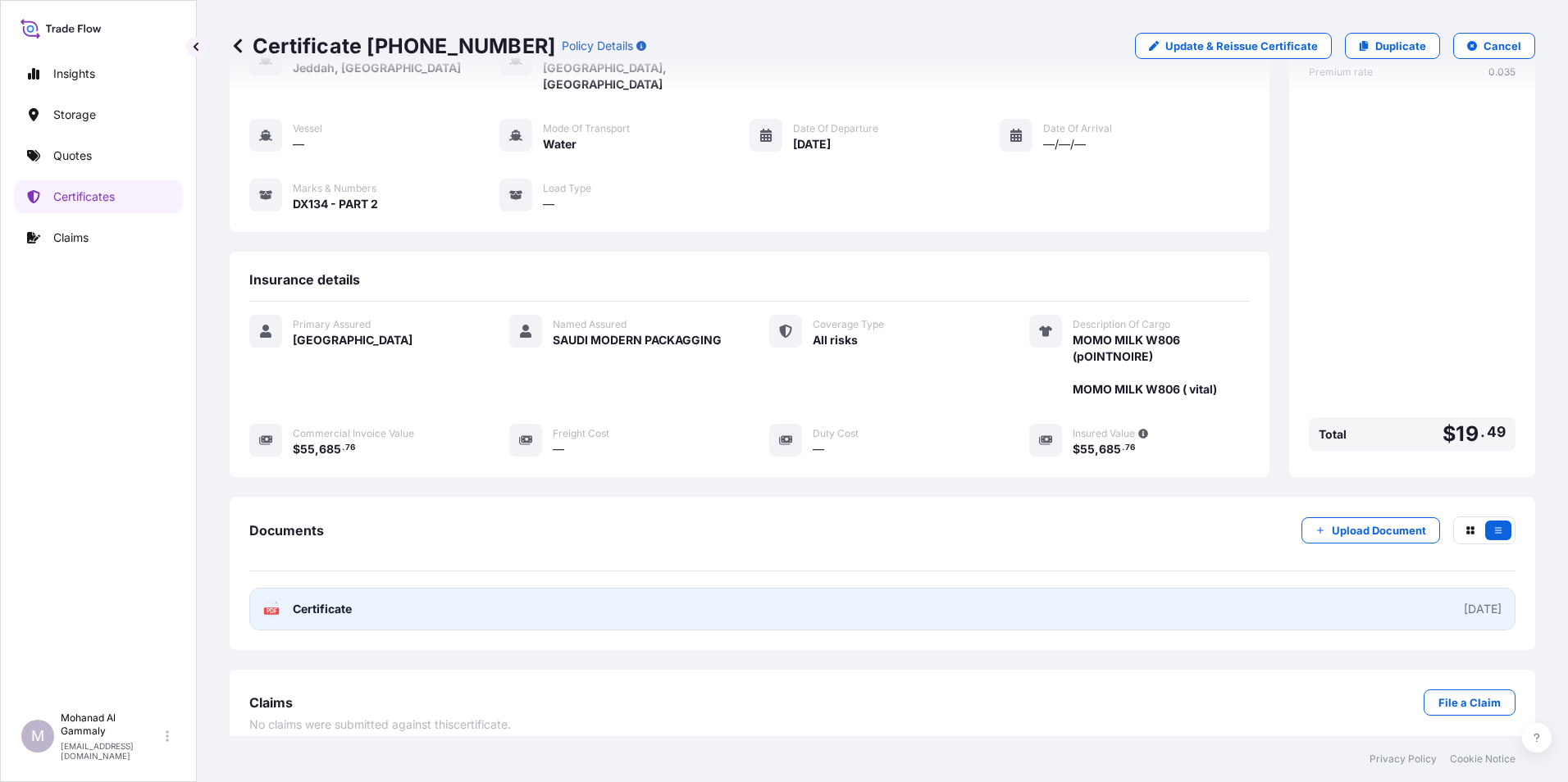
click at [1466, 601] on div "[DATE]" at bounding box center [1482, 609] width 38 height 16
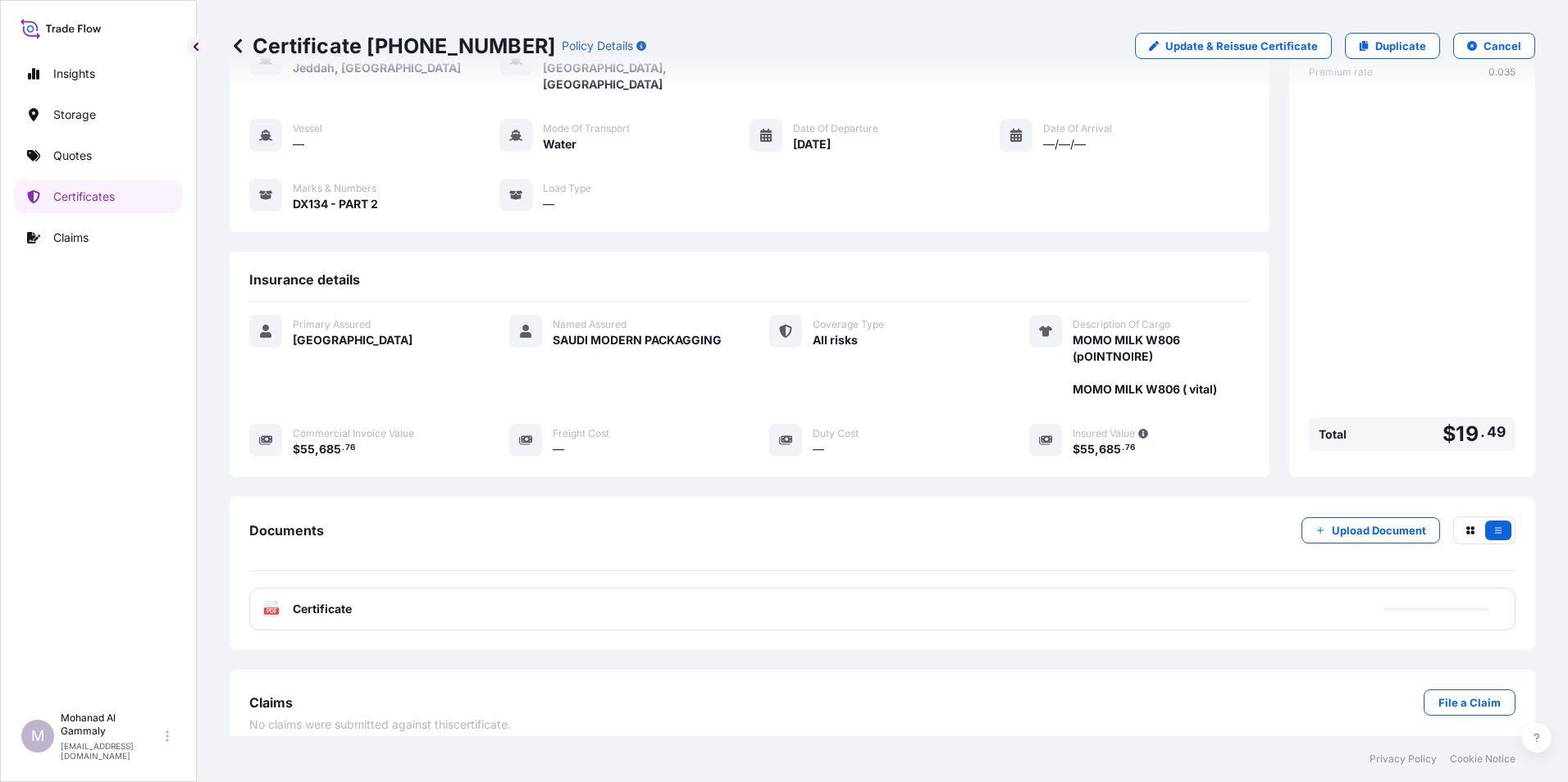
scroll to position [109, 0]
